Goal: Task Accomplishment & Management: Manage account settings

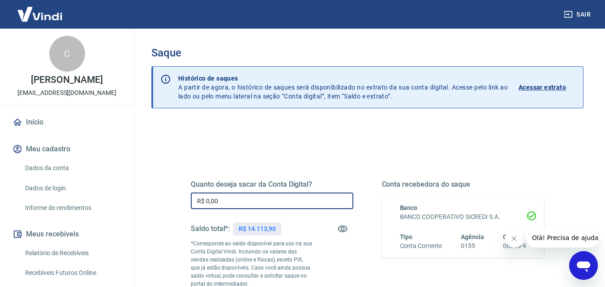
click at [220, 196] on input "R$ 0,00" at bounding box center [272, 201] width 163 height 17
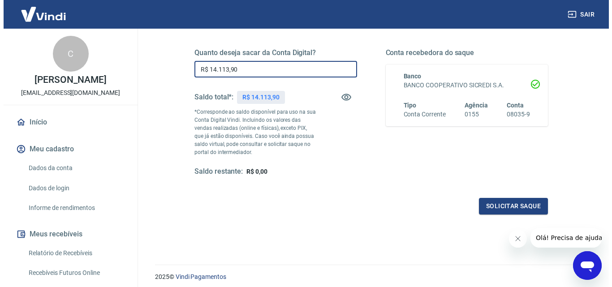
scroll to position [133, 0]
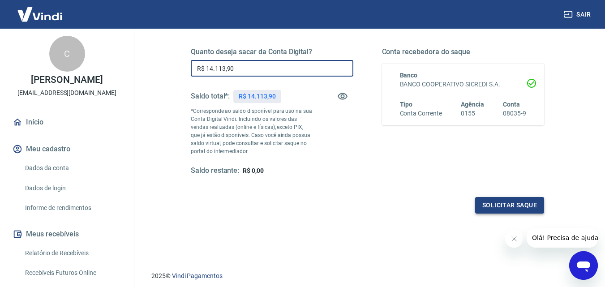
type input "R$ 14.113,90"
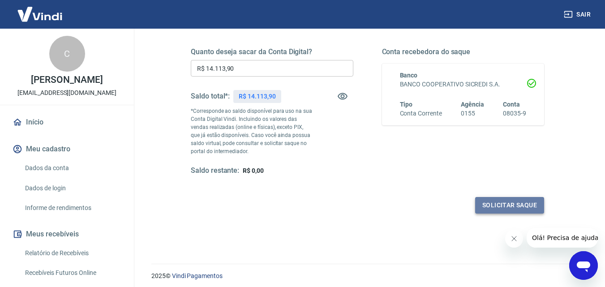
click at [527, 205] on button "Solicitar saque" at bounding box center [509, 205] width 69 height 17
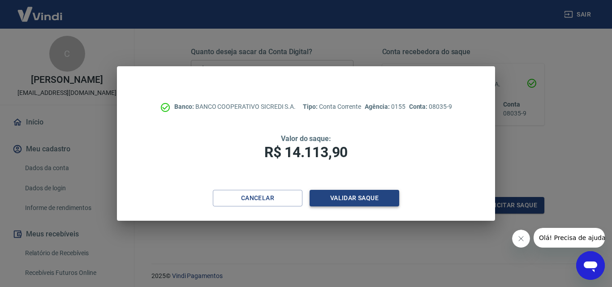
click at [352, 194] on button "Validar saque" at bounding box center [355, 198] width 90 height 17
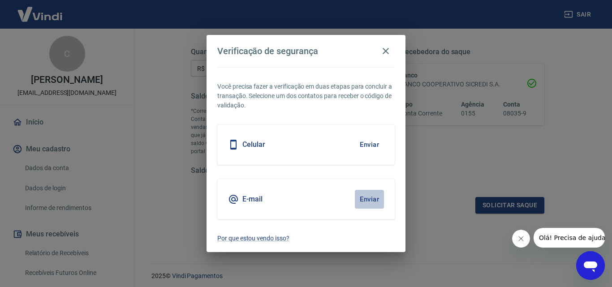
click at [377, 197] on button "Enviar" at bounding box center [369, 199] width 29 height 19
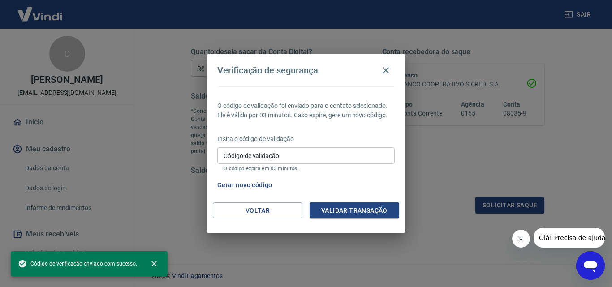
click at [298, 153] on input "Código de validação" at bounding box center [305, 155] width 177 height 17
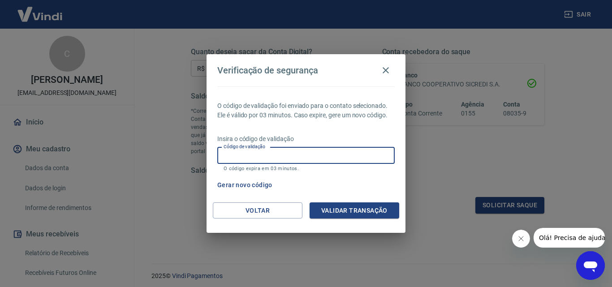
paste input "487546"
type input "487546"
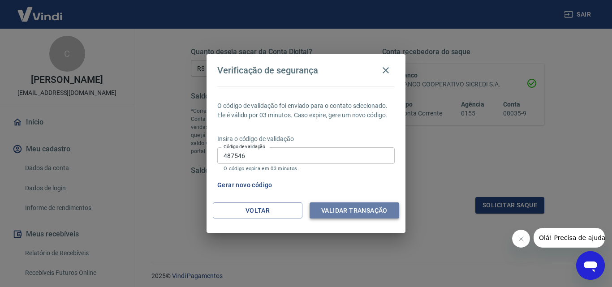
click at [341, 215] on button "Validar transação" at bounding box center [355, 211] width 90 height 17
